Goal: Check status: Check status

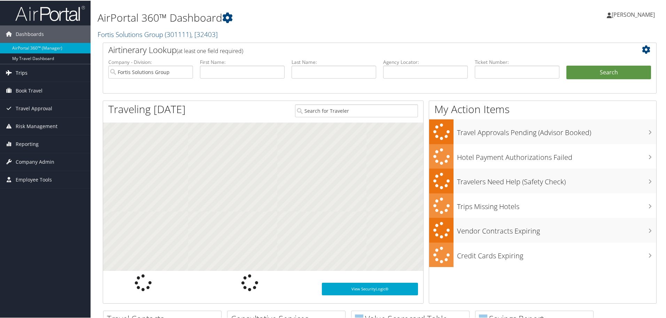
click at [28, 74] on link "Trips" at bounding box center [45, 71] width 91 height 17
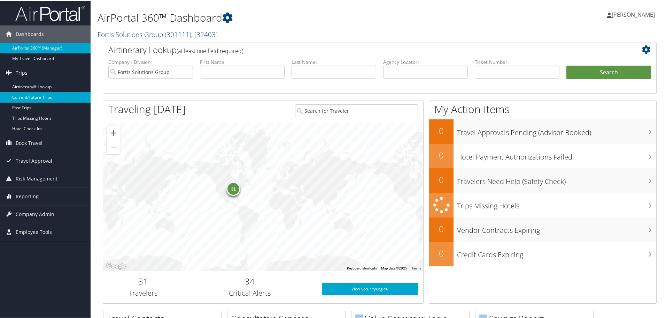
click at [31, 97] on link "Current/Future Trips" at bounding box center [45, 96] width 91 height 10
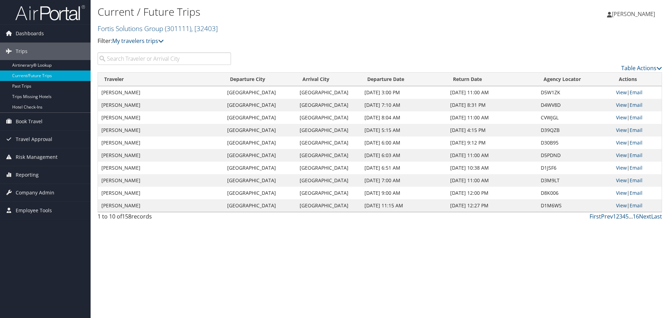
click at [152, 59] on input "search" at bounding box center [165, 58] width 134 height 13
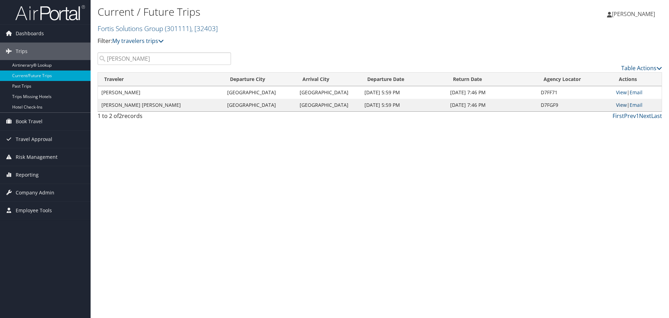
type input "[PERSON_NAME]"
click at [620, 105] on link "View" at bounding box center [621, 104] width 11 height 7
